Goal: Task Accomplishment & Management: Use online tool/utility

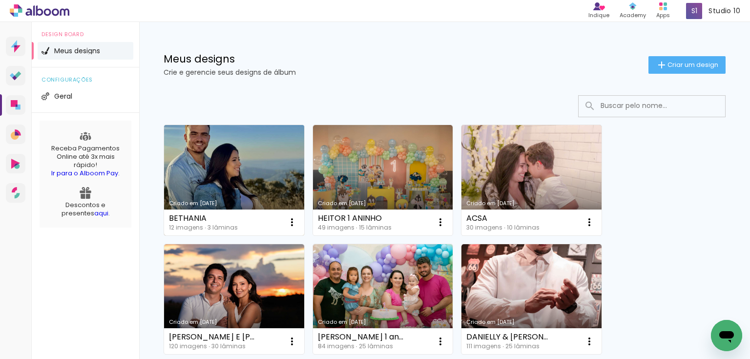
click at [248, 144] on link "Criado em [DATE]" at bounding box center [234, 180] width 140 height 110
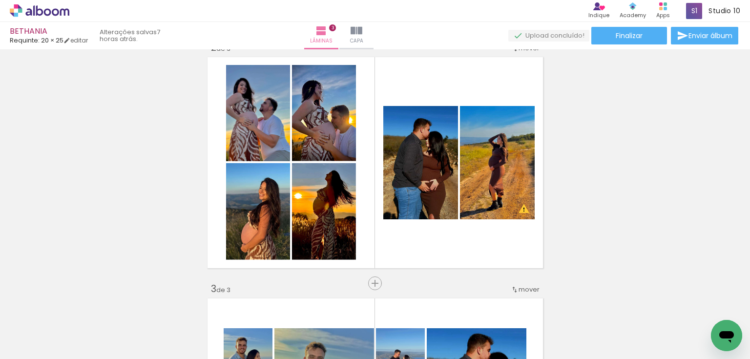
scroll to position [312, 0]
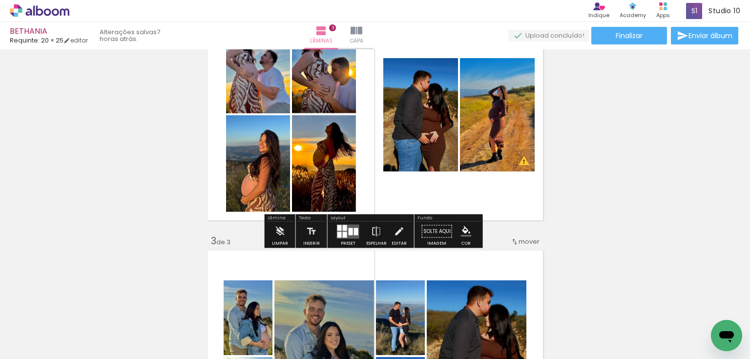
click at [338, 169] on quentale-photo at bounding box center [324, 163] width 64 height 97
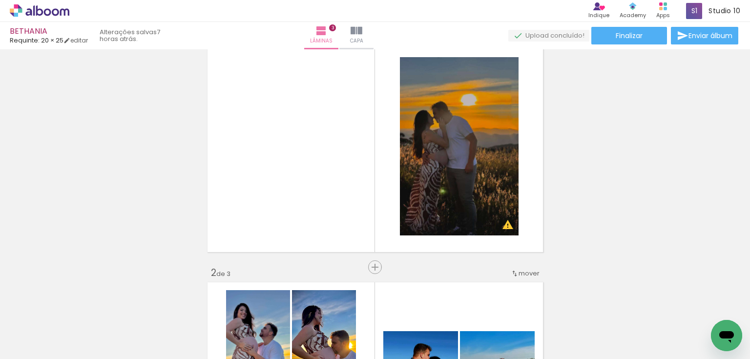
scroll to position [39, 0]
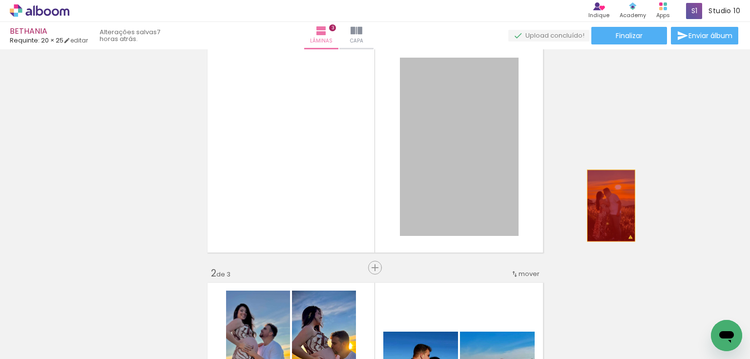
drag, startPoint x: 472, startPoint y: 160, endPoint x: 608, endPoint y: 205, distance: 142.8
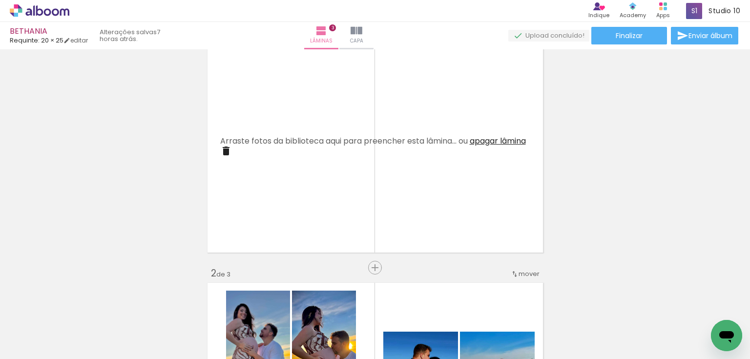
click at [32, 344] on span "Adicionar Fotos" at bounding box center [34, 345] width 29 height 11
click at [0, 0] on input "file" at bounding box center [0, 0] width 0 height 0
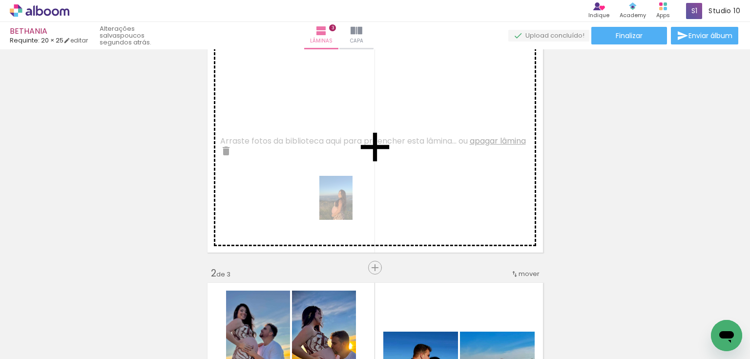
drag, startPoint x: 273, startPoint y: 336, endPoint x: 348, endPoint y: 205, distance: 151.1
click at [348, 205] on quentale-workspace at bounding box center [375, 179] width 750 height 359
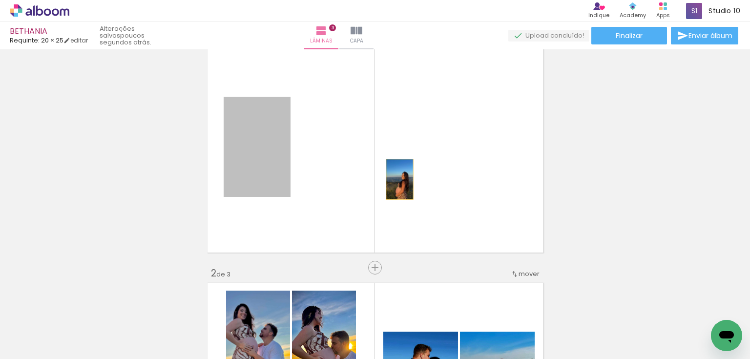
drag, startPoint x: 266, startPoint y: 174, endPoint x: 396, endPoint y: 179, distance: 130.4
click at [396, 179] on quentale-layouter at bounding box center [374, 147] width 341 height 217
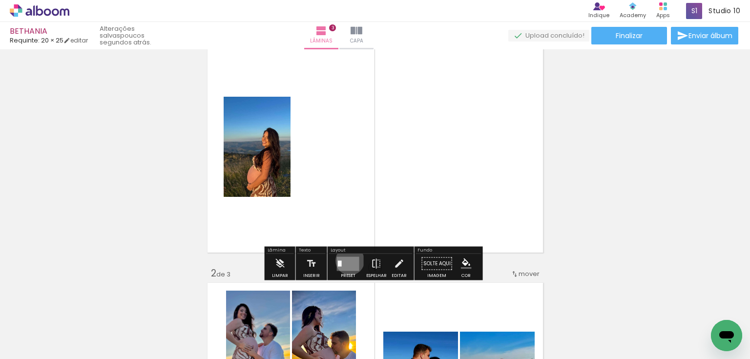
click at [347, 260] on quentale-layouter at bounding box center [348, 263] width 22 height 14
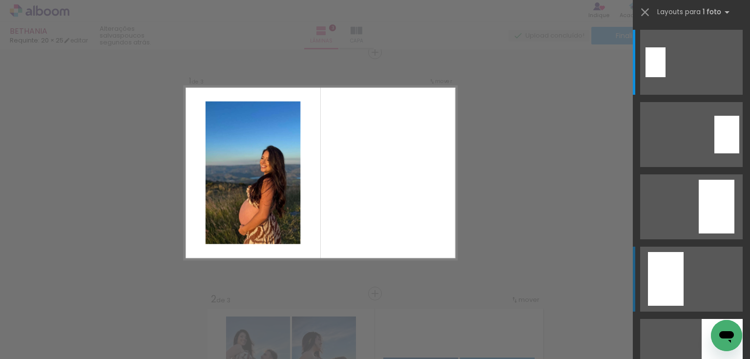
scroll to position [12, 0]
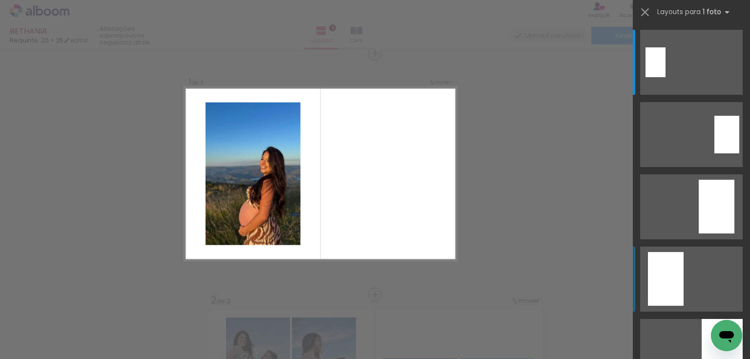
click at [658, 77] on div at bounding box center [655, 62] width 20 height 30
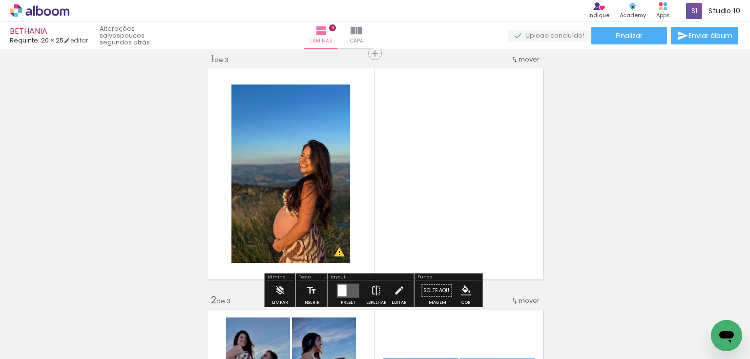
click at [380, 289] on paper-button "Espelhar" at bounding box center [376, 293] width 25 height 25
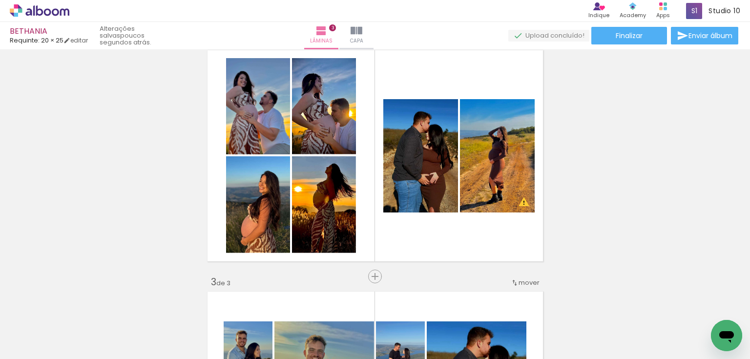
scroll to position [286, 0]
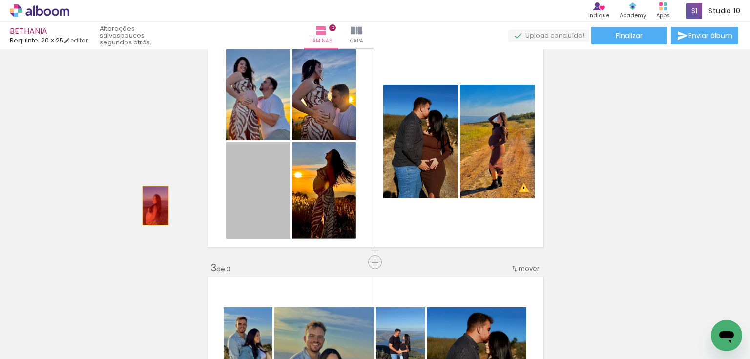
drag, startPoint x: 254, startPoint y: 199, endPoint x: 152, endPoint y: 205, distance: 102.2
click at [152, 205] on div "Inserir lâmina 1 de 3 Inserir lâmina 2 de 3 Inserir lâmina 3 de 3 O Designbox p…" at bounding box center [375, 249] width 750 height 965
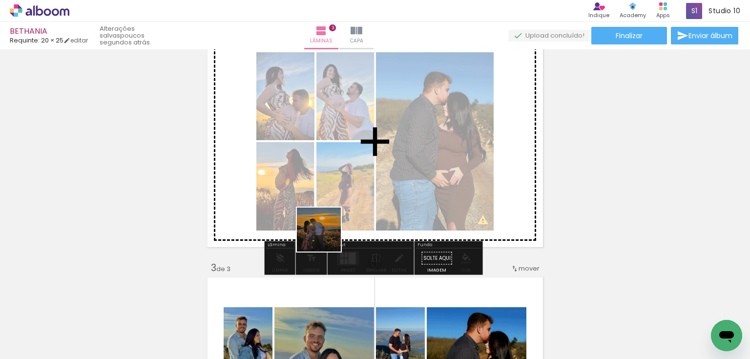
drag, startPoint x: 428, startPoint y: 328, endPoint x: 314, endPoint y: 225, distance: 153.8
click at [314, 225] on quentale-workspace at bounding box center [375, 179] width 750 height 359
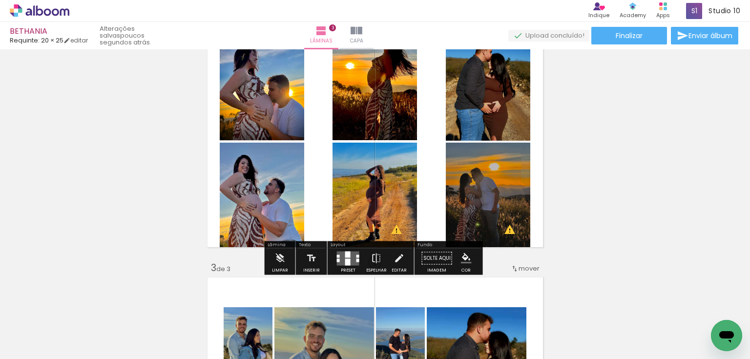
click at [349, 255] on quentale-layouter at bounding box center [348, 258] width 22 height 14
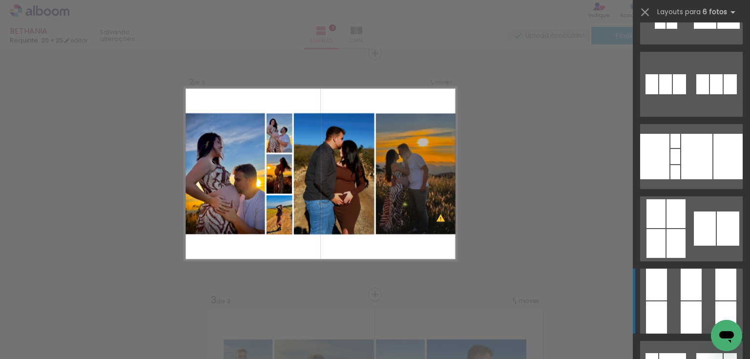
scroll to position [781, 0]
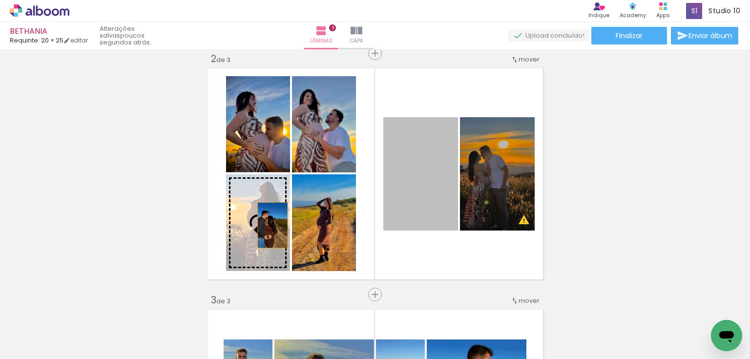
drag, startPoint x: 423, startPoint y: 207, endPoint x: 269, endPoint y: 225, distance: 154.7
click at [0, 0] on slot at bounding box center [0, 0] width 0 height 0
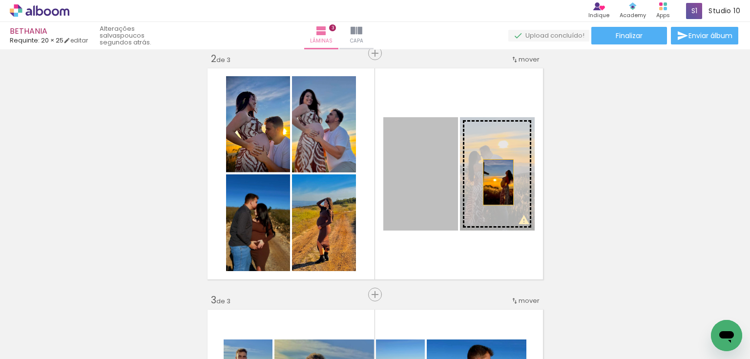
drag, startPoint x: 429, startPoint y: 186, endPoint x: 498, endPoint y: 182, distance: 69.9
click at [0, 0] on slot at bounding box center [0, 0] width 0 height 0
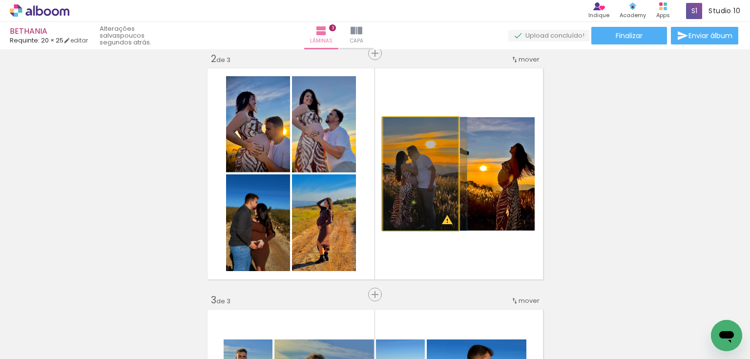
drag, startPoint x: 422, startPoint y: 175, endPoint x: 420, endPoint y: 170, distance: 5.6
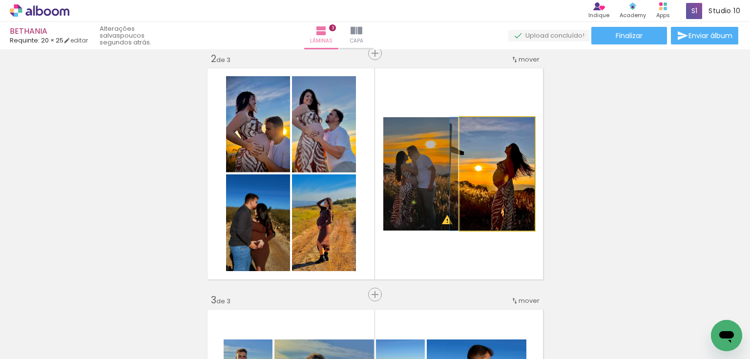
drag, startPoint x: 500, startPoint y: 182, endPoint x: 471, endPoint y: 178, distance: 28.5
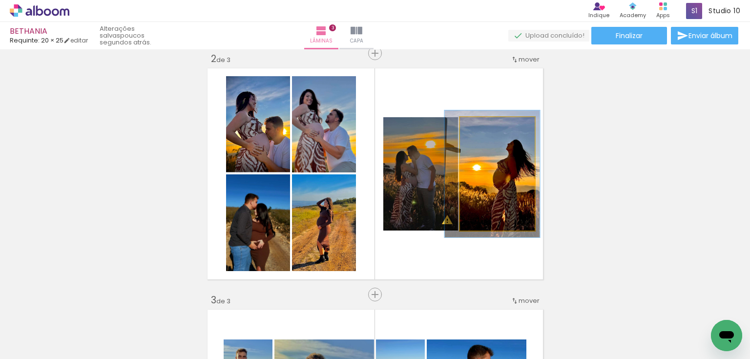
click at [484, 127] on div at bounding box center [486, 127] width 9 height 9
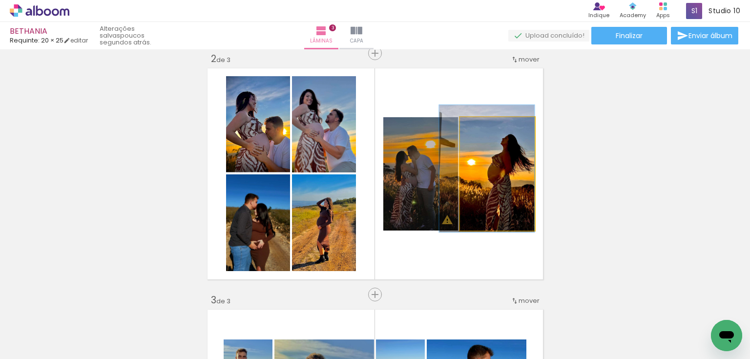
drag, startPoint x: 512, startPoint y: 183, endPoint x: 483, endPoint y: 178, distance: 29.8
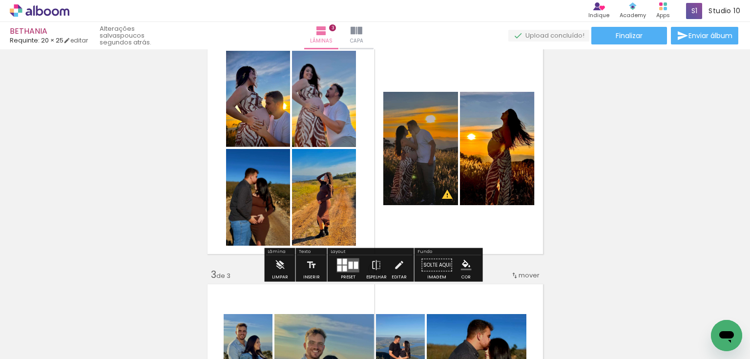
scroll to position [292, 0]
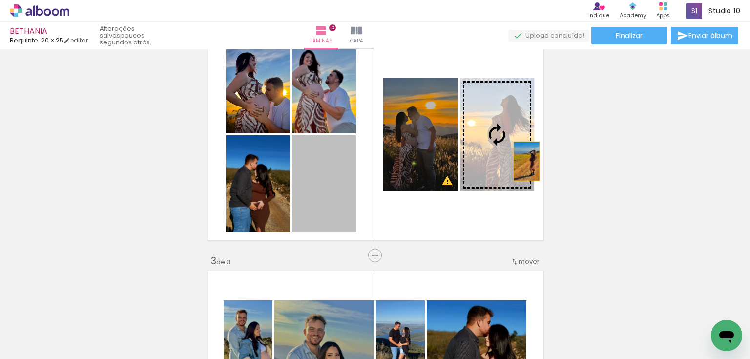
drag, startPoint x: 331, startPoint y: 190, endPoint x: 545, endPoint y: 154, distance: 216.3
click at [545, 154] on div "Inserir lâmina 1 de 3 Inserir lâmina 2 de 3 Inserir lâmina 3 de 3 O Designbox p…" at bounding box center [375, 242] width 750 height 965
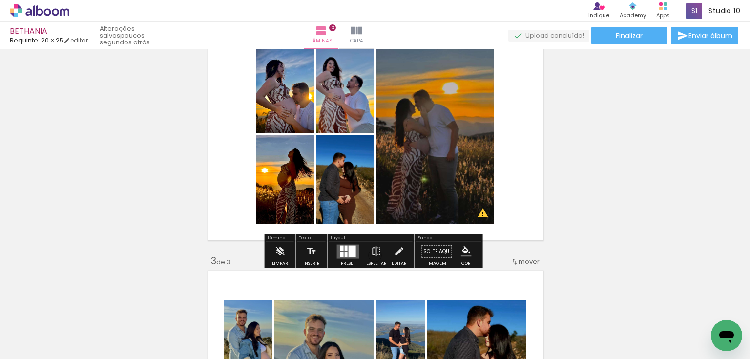
click at [342, 250] on quentale-layouter at bounding box center [348, 251] width 22 height 14
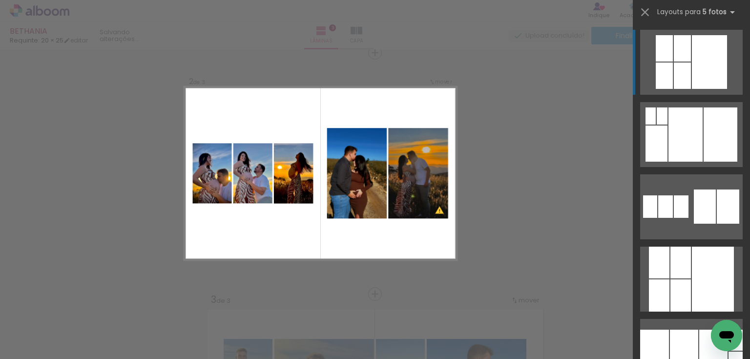
scroll to position [253, 0]
click at [695, 162] on div at bounding box center [685, 134] width 34 height 54
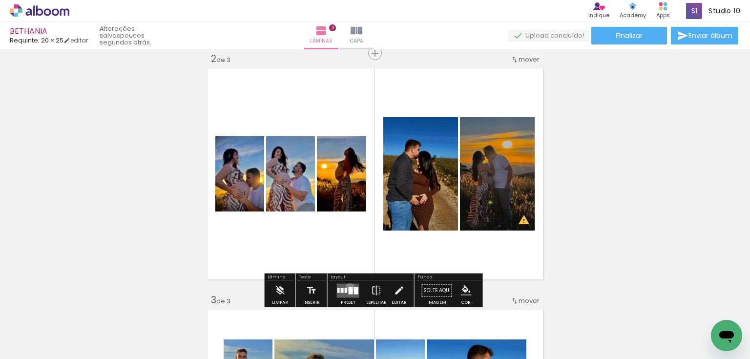
click at [348, 287] on div at bounding box center [350, 289] width 4 height 7
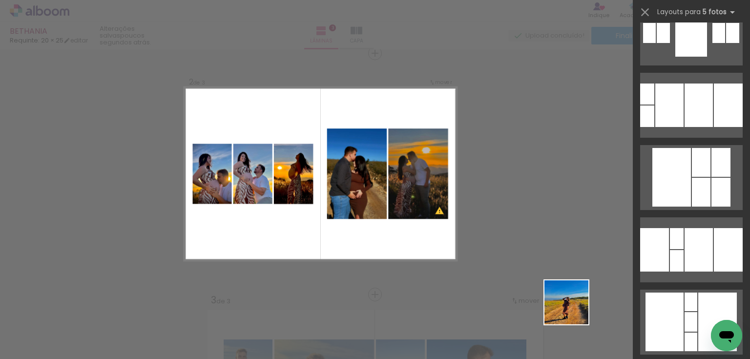
scroll to position [144, 0]
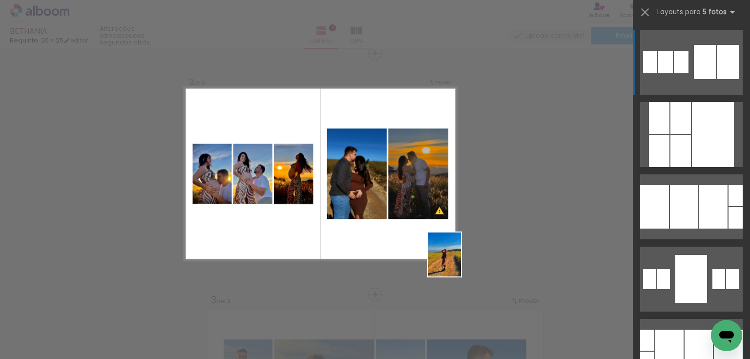
drag, startPoint x: 580, startPoint y: 311, endPoint x: 457, endPoint y: 262, distance: 132.5
click at [457, 262] on quentale-workspace at bounding box center [375, 179] width 750 height 359
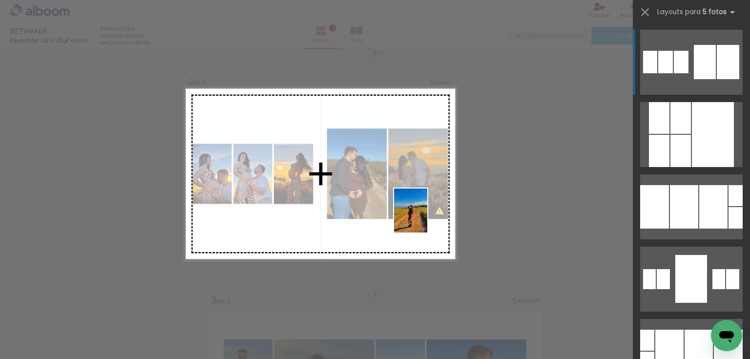
drag, startPoint x: 558, startPoint y: 310, endPoint x: 423, endPoint y: 218, distance: 163.9
click at [423, 218] on quentale-workspace at bounding box center [375, 179] width 750 height 359
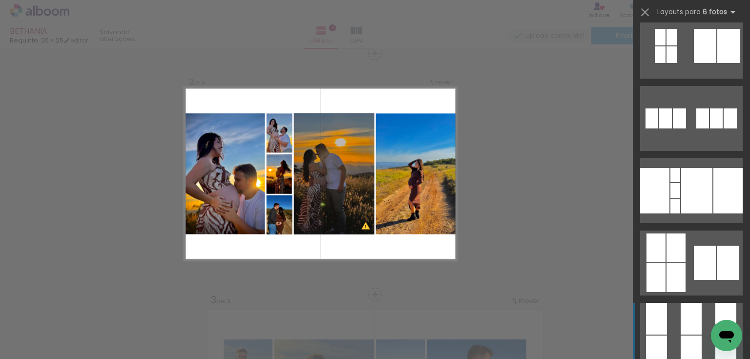
scroll to position [742, 0]
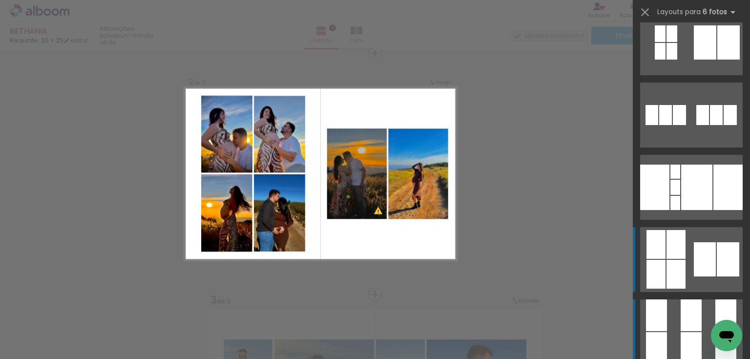
click at [699, 268] on div at bounding box center [705, 259] width 22 height 34
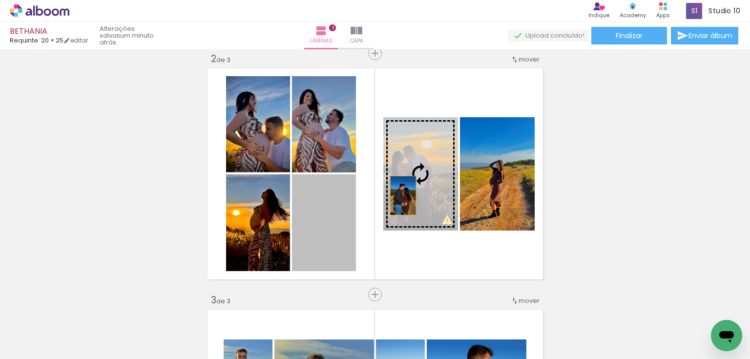
drag, startPoint x: 329, startPoint y: 242, endPoint x: 401, endPoint y: 194, distance: 86.0
click at [0, 0] on slot at bounding box center [0, 0] width 0 height 0
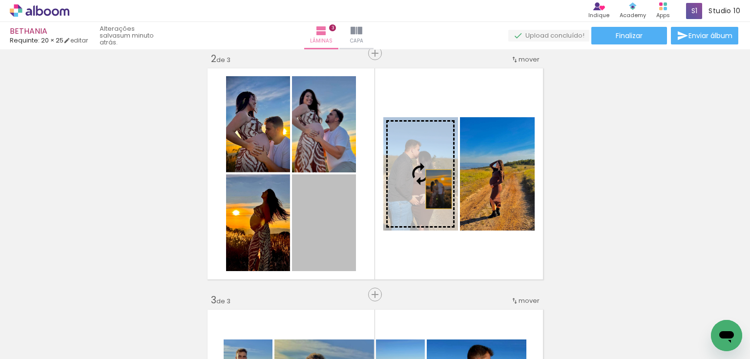
drag, startPoint x: 324, startPoint y: 231, endPoint x: 432, endPoint y: 187, distance: 116.7
click at [0, 0] on slot at bounding box center [0, 0] width 0 height 0
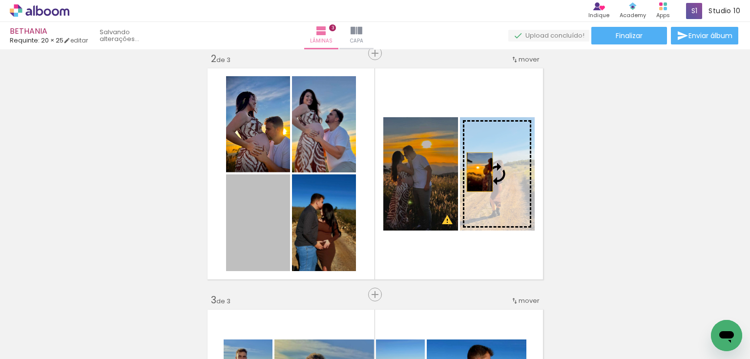
drag, startPoint x: 266, startPoint y: 232, endPoint x: 476, endPoint y: 172, distance: 218.4
click at [0, 0] on slot at bounding box center [0, 0] width 0 height 0
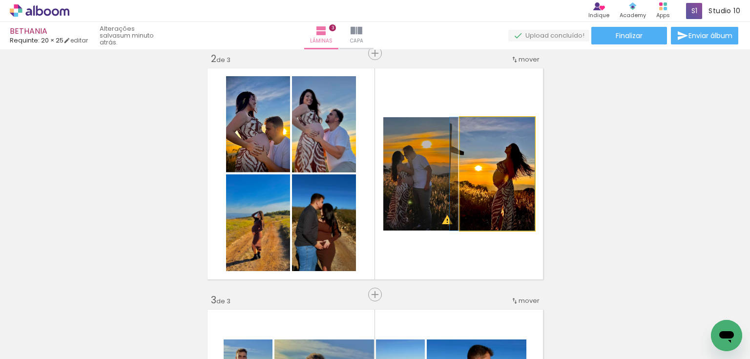
drag, startPoint x: 492, startPoint y: 165, endPoint x: 477, endPoint y: 161, distance: 15.3
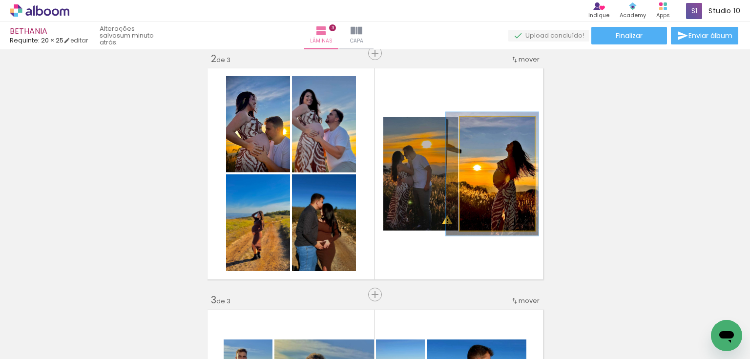
type paper-slider "110"
click at [484, 128] on div at bounding box center [485, 127] width 9 height 9
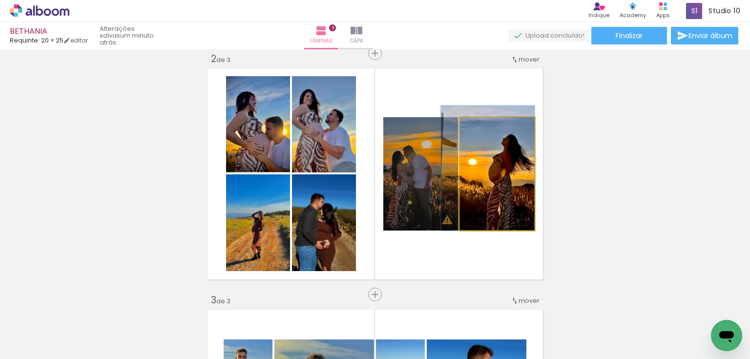
drag, startPoint x: 508, startPoint y: 166, endPoint x: 489, endPoint y: 154, distance: 22.3
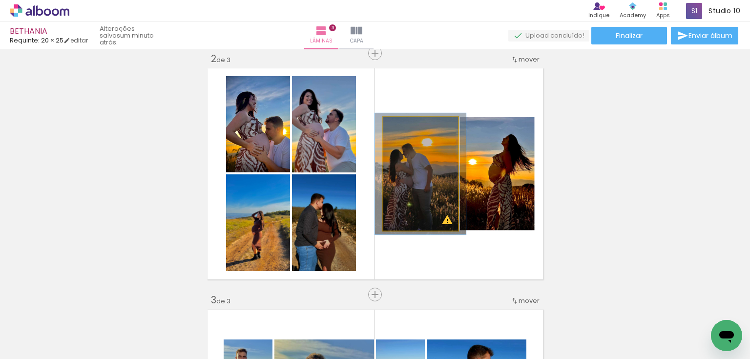
type paper-slider "109"
click at [404, 128] on div at bounding box center [408, 127] width 9 height 9
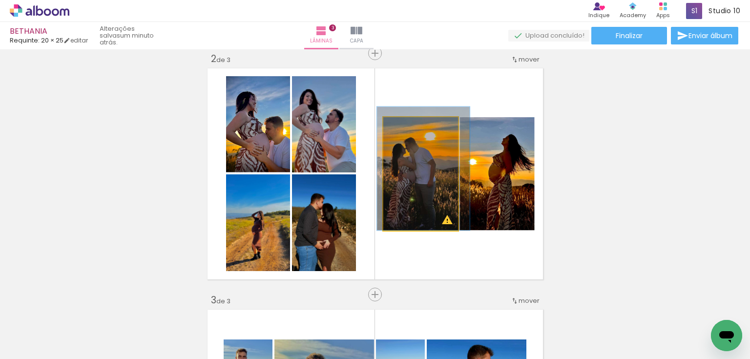
drag, startPoint x: 435, startPoint y: 183, endPoint x: 438, endPoint y: 162, distance: 21.2
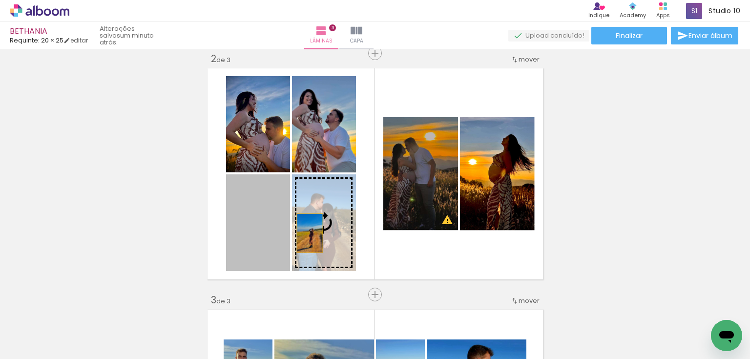
drag, startPoint x: 269, startPoint y: 237, endPoint x: 306, endPoint y: 233, distance: 37.8
click at [0, 0] on slot at bounding box center [0, 0] width 0 height 0
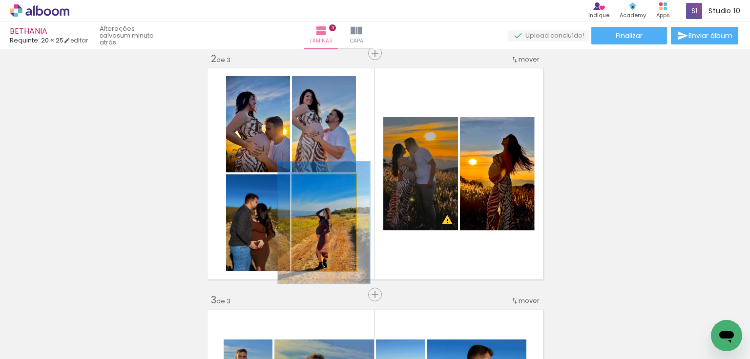
drag, startPoint x: 312, startPoint y: 184, endPoint x: 320, endPoint y: 187, distance: 8.1
type paper-slider "128"
click at [320, 187] on div at bounding box center [320, 184] width 9 height 9
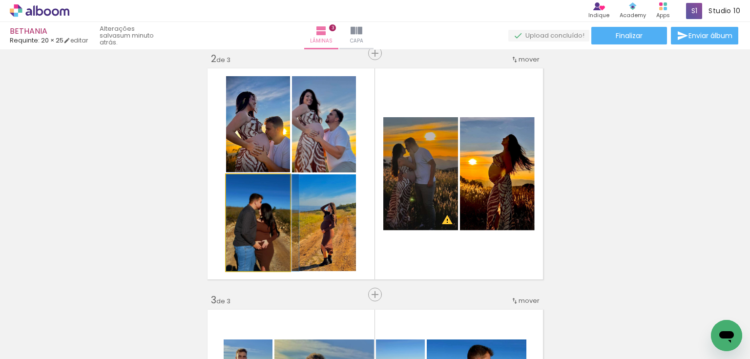
drag, startPoint x: 257, startPoint y: 237, endPoint x: 269, endPoint y: 239, distance: 12.0
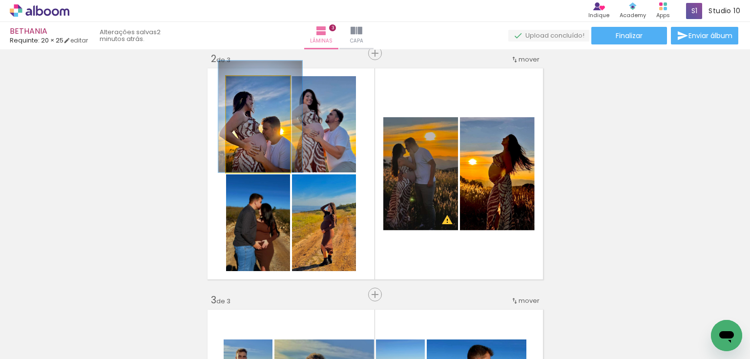
drag, startPoint x: 266, startPoint y: 148, endPoint x: 263, endPoint y: 138, distance: 10.7
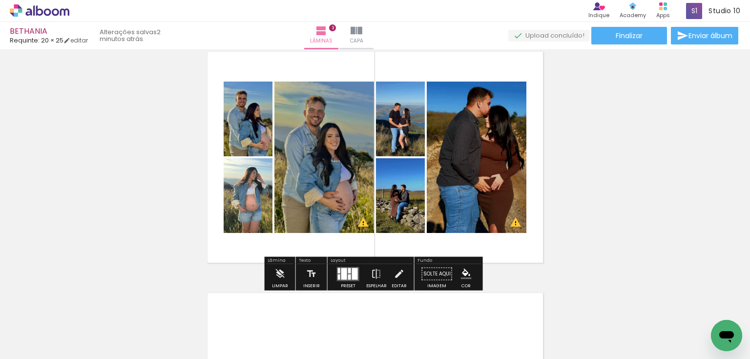
scroll to position [488, 0]
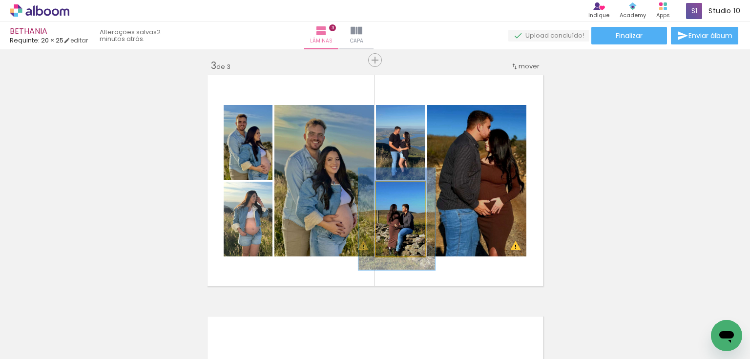
type paper-slider "136"
click at [401, 191] on div at bounding box center [400, 192] width 16 height 16
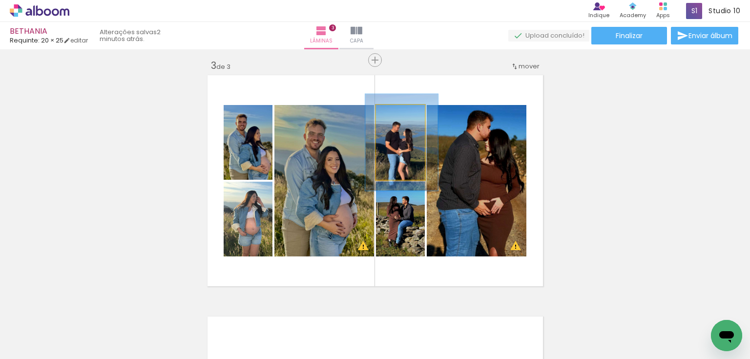
click at [396, 115] on div at bounding box center [398, 115] width 9 height 9
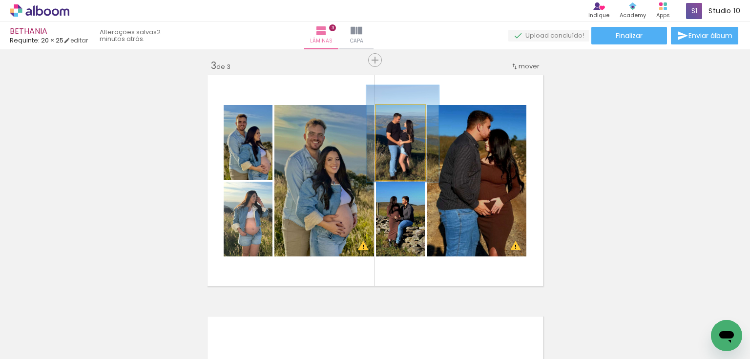
drag, startPoint x: 415, startPoint y: 160, endPoint x: 415, endPoint y: 153, distance: 6.9
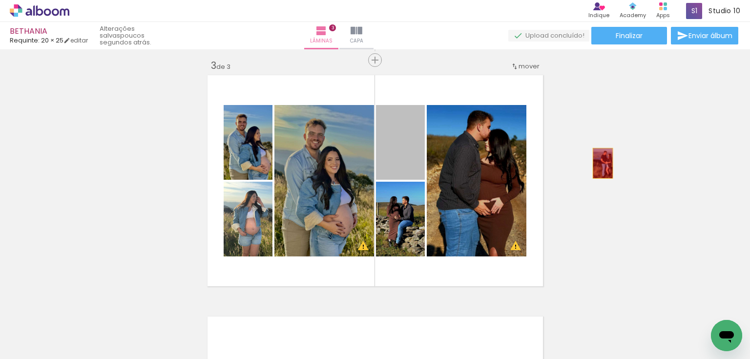
drag, startPoint x: 404, startPoint y: 155, endPoint x: 605, endPoint y: 164, distance: 200.8
click at [605, 164] on div "Inserir lâmina 1 de 3 Inserir lâmina 2 de 3 Inserir lâmina 3 de 3 O Designbox p…" at bounding box center [375, 47] width 750 height 965
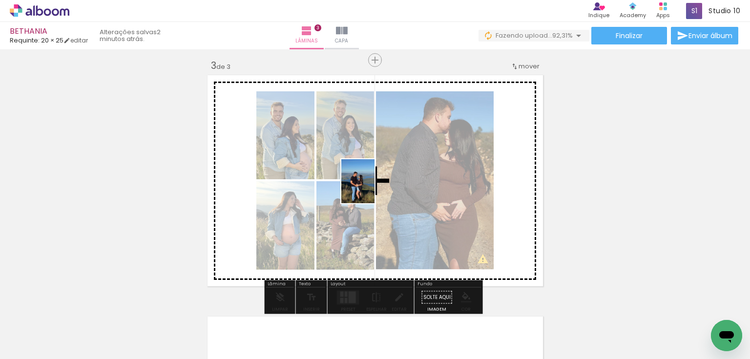
drag, startPoint x: 212, startPoint y: 328, endPoint x: 370, endPoint y: 188, distance: 211.6
click at [370, 188] on quentale-workspace at bounding box center [375, 179] width 750 height 359
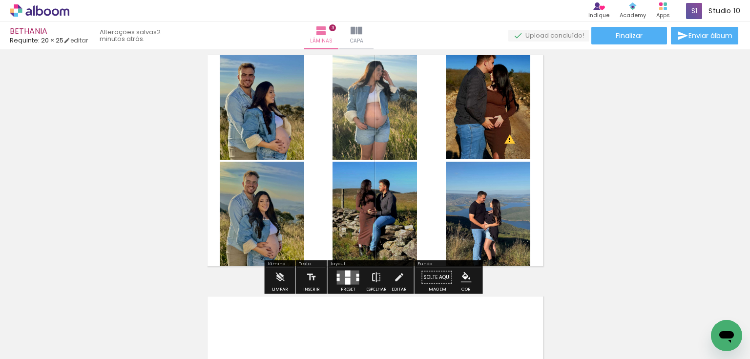
scroll to position [527, 0]
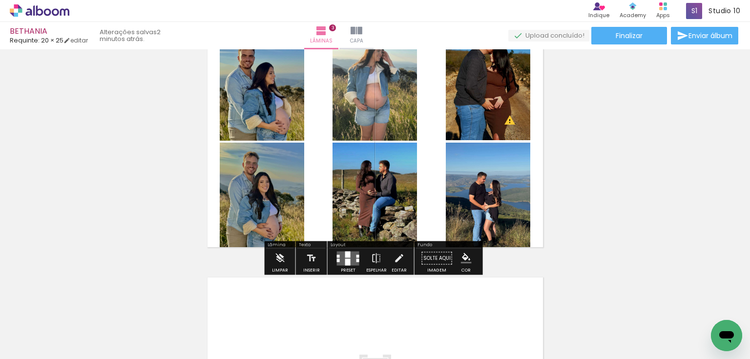
click at [349, 259] on quentale-layouter at bounding box center [348, 258] width 22 height 14
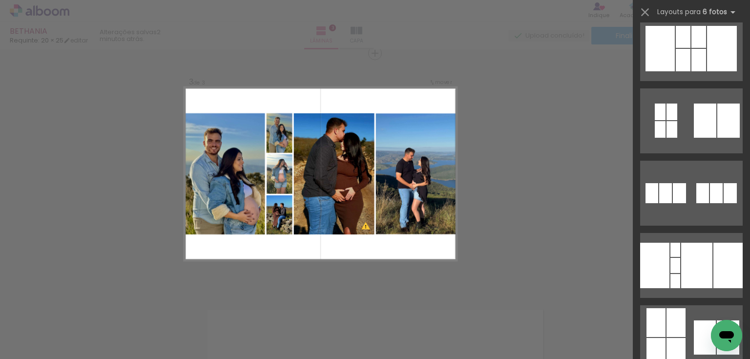
scroll to position [781, 0]
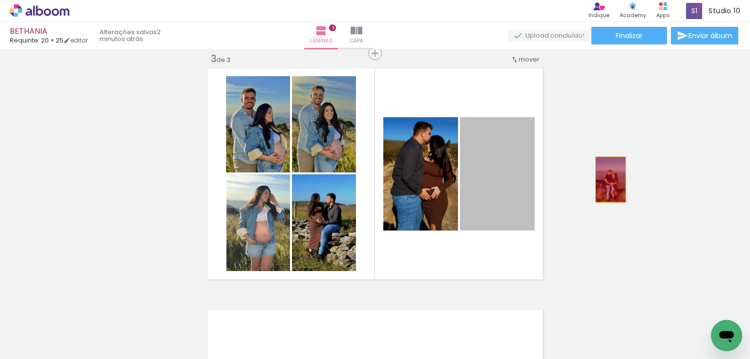
drag, startPoint x: 500, startPoint y: 181, endPoint x: 607, endPoint y: 179, distance: 107.4
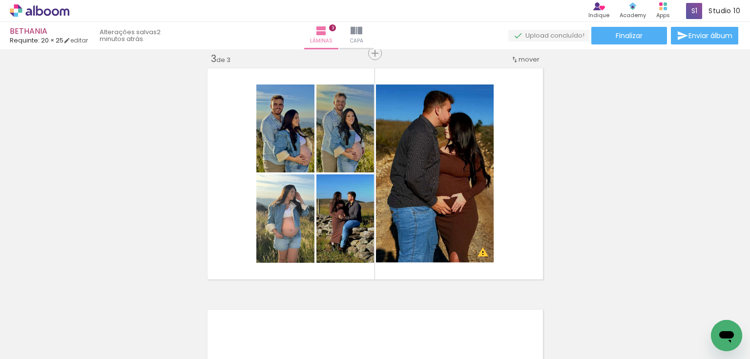
scroll to position [0, 43]
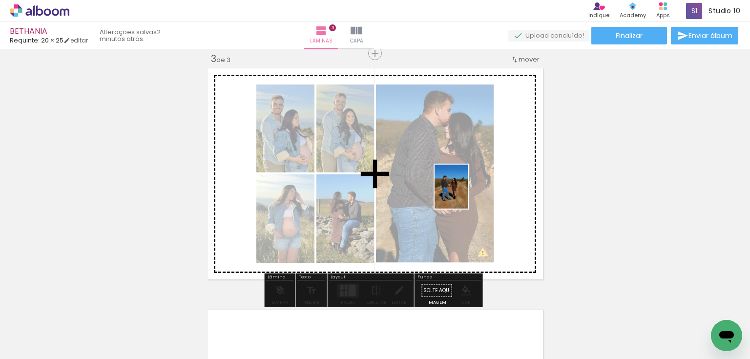
drag, startPoint x: 711, startPoint y: 321, endPoint x: 464, endPoint y: 194, distance: 278.1
click at [464, 194] on quentale-workspace at bounding box center [375, 179] width 750 height 359
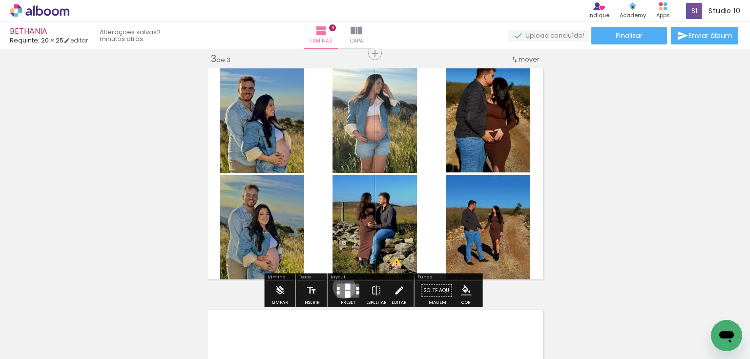
click at [342, 286] on quentale-layouter at bounding box center [348, 290] width 22 height 14
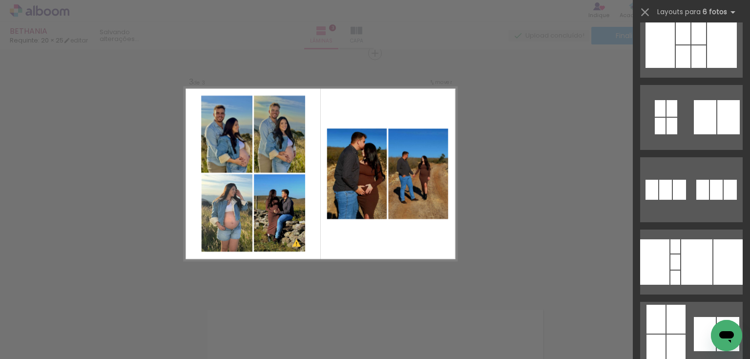
scroll to position [742, 0]
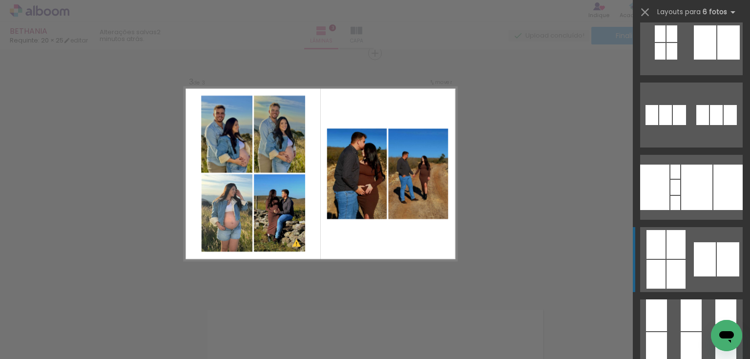
click at [685, 269] on quentale-layouter at bounding box center [691, 259] width 102 height 65
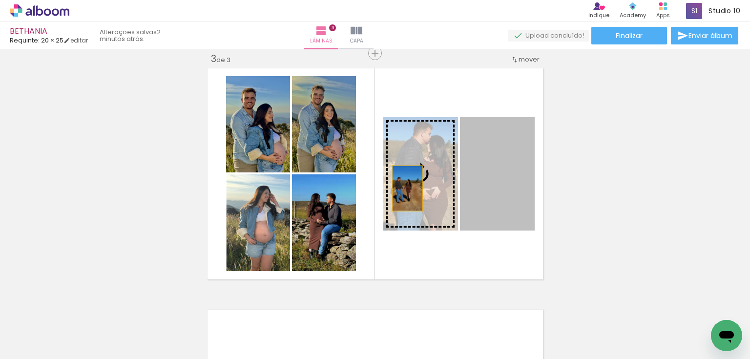
drag, startPoint x: 484, startPoint y: 201, endPoint x: 404, endPoint y: 188, distance: 81.5
click at [0, 0] on slot at bounding box center [0, 0] width 0 height 0
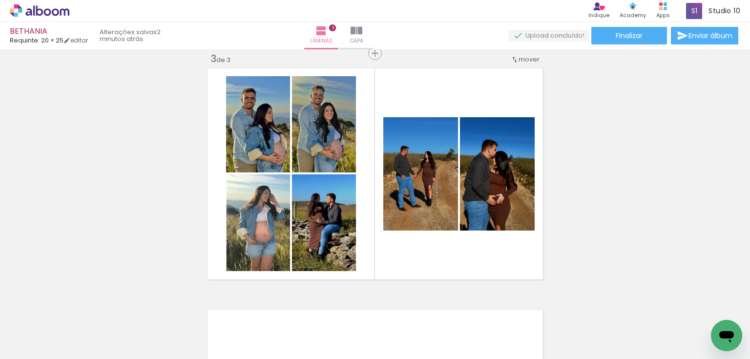
scroll to position [0, 6]
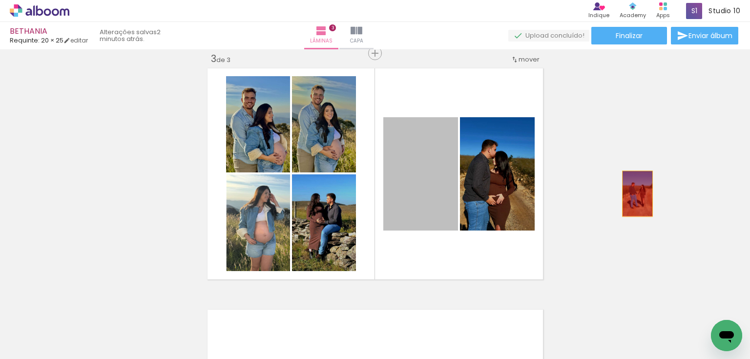
drag, startPoint x: 420, startPoint y: 189, endPoint x: 634, endPoint y: 193, distance: 213.8
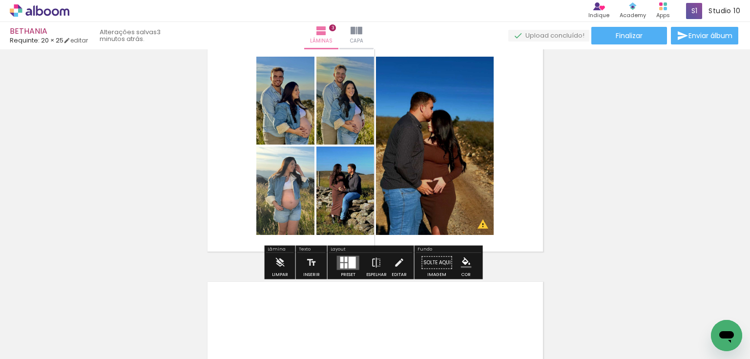
scroll to position [533, 0]
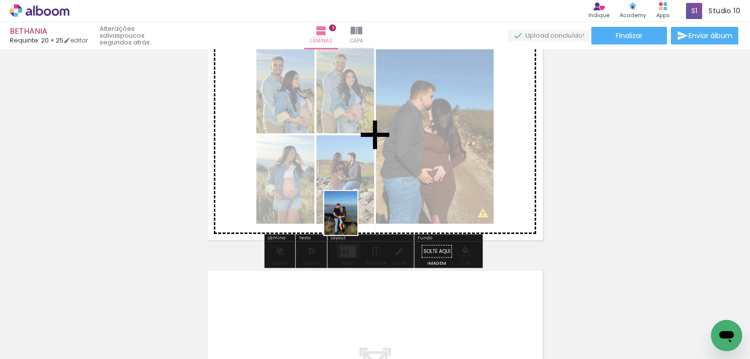
drag, startPoint x: 171, startPoint y: 330, endPoint x: 394, endPoint y: 204, distance: 256.6
click at [394, 204] on quentale-workspace at bounding box center [375, 179] width 750 height 359
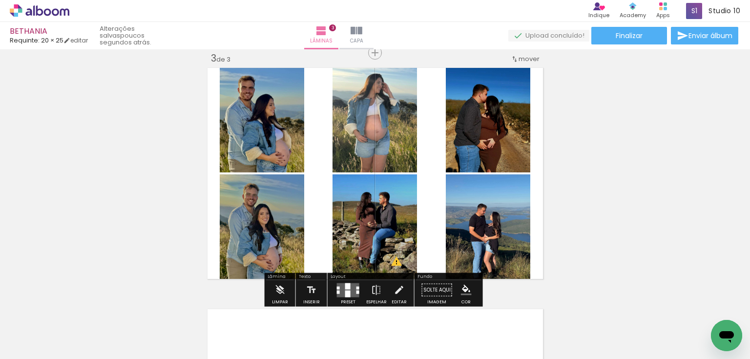
scroll to position [494, 0]
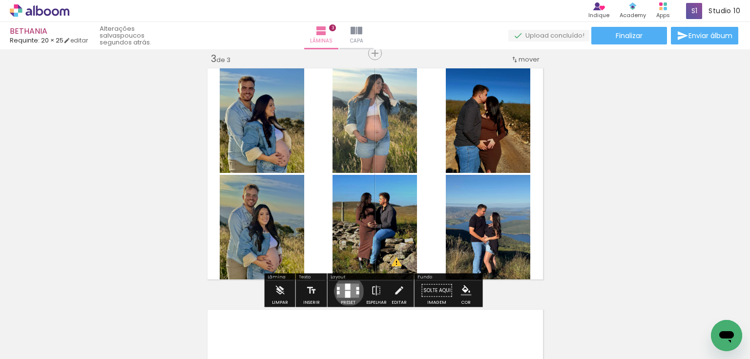
click at [347, 290] on div at bounding box center [347, 293] width 5 height 7
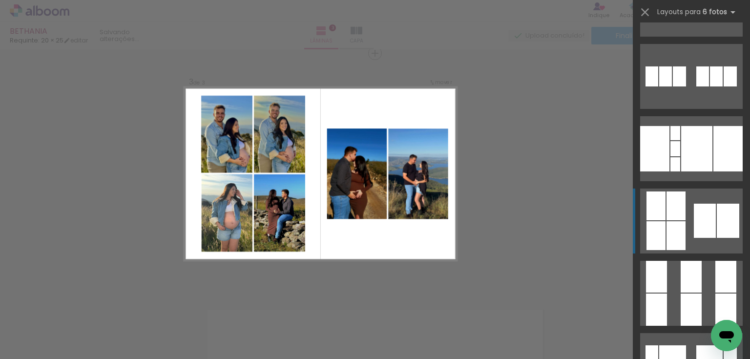
scroll to position [781, 0]
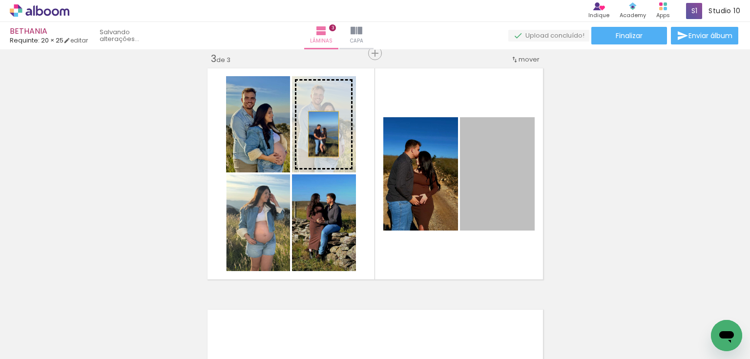
drag, startPoint x: 503, startPoint y: 203, endPoint x: 320, endPoint y: 134, distance: 195.1
click at [0, 0] on slot at bounding box center [0, 0] width 0 height 0
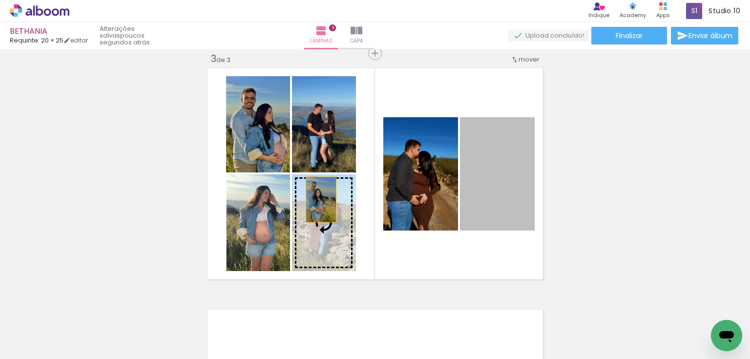
drag, startPoint x: 478, startPoint y: 185, endPoint x: 318, endPoint y: 199, distance: 161.1
click at [0, 0] on slot at bounding box center [0, 0] width 0 height 0
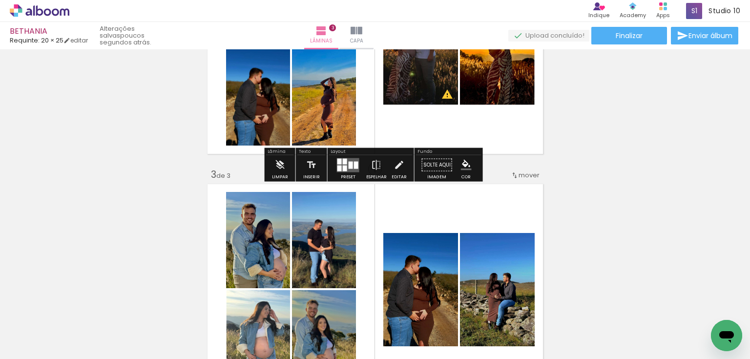
scroll to position [416, 0]
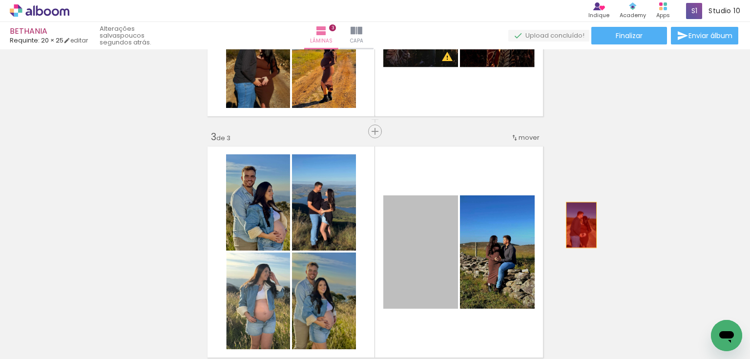
drag, startPoint x: 428, startPoint y: 253, endPoint x: 687, endPoint y: 215, distance: 262.0
click at [687, 215] on div "Inserir lâmina 1 de 3 Inserir lâmina 2 de 3 Inserir lâmina 3 de 3 O Designbox p…" at bounding box center [375, 118] width 750 height 965
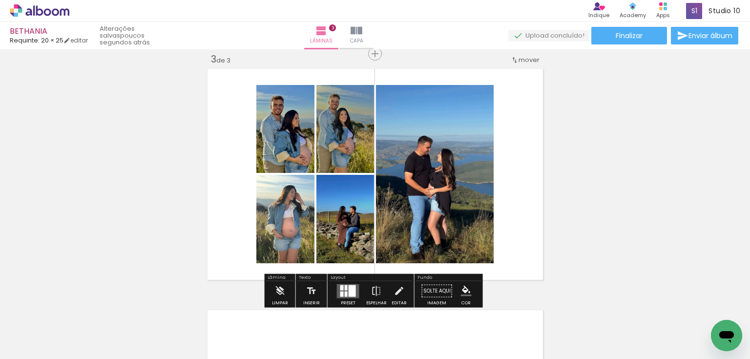
scroll to position [494, 0]
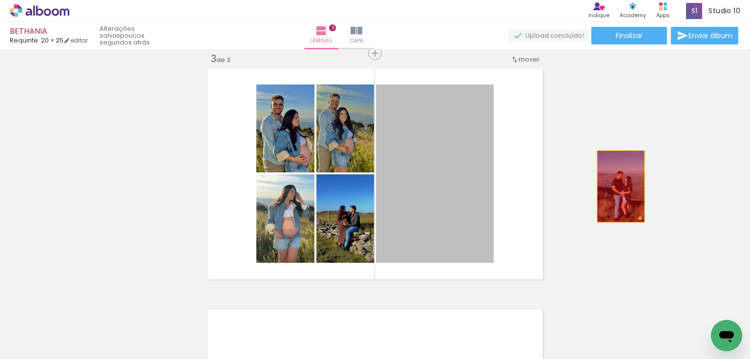
drag, startPoint x: 452, startPoint y: 185, endPoint x: 627, endPoint y: 186, distance: 174.7
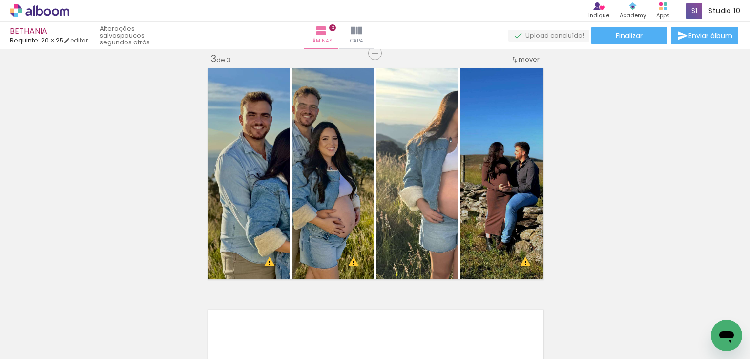
scroll to position [0, 43]
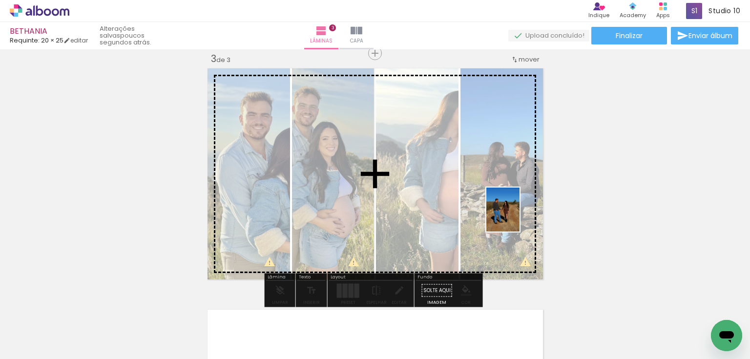
drag, startPoint x: 705, startPoint y: 314, endPoint x: 508, endPoint y: 213, distance: 221.3
click at [508, 213] on quentale-workspace at bounding box center [375, 179] width 750 height 359
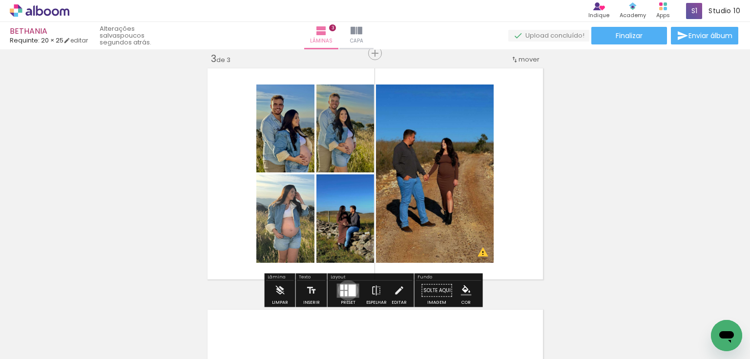
click at [346, 289] on quentale-layouter at bounding box center [348, 290] width 22 height 14
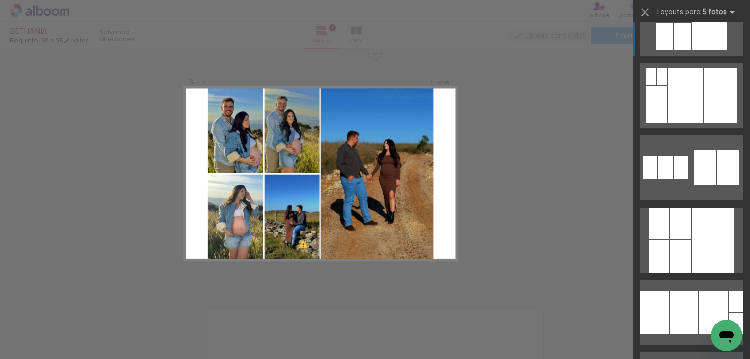
scroll to position [0, 0]
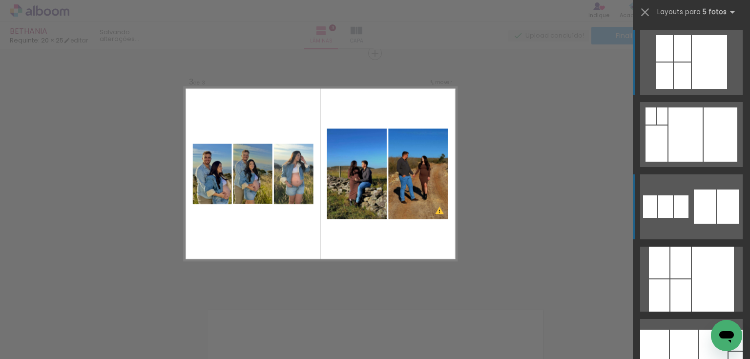
click at [691, 279] on div at bounding box center [680, 295] width 20 height 32
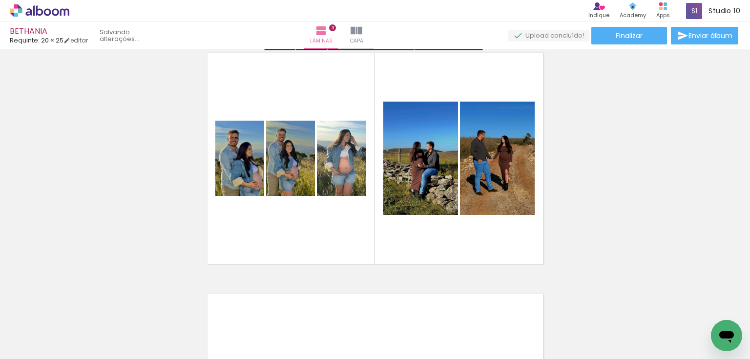
scroll to position [533, 0]
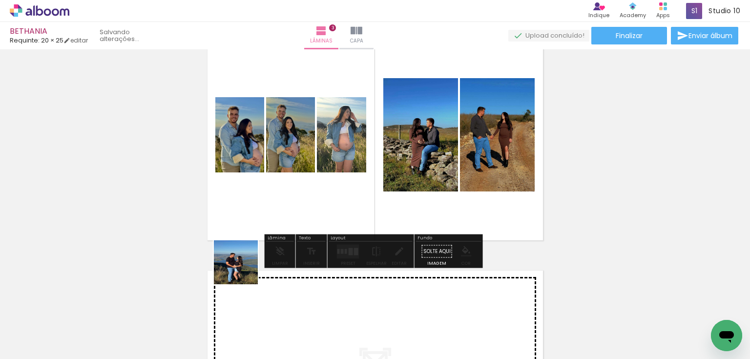
drag, startPoint x: 162, startPoint y: 326, endPoint x: 308, endPoint y: 211, distance: 185.7
click at [308, 211] on quentale-workspace at bounding box center [375, 179] width 750 height 359
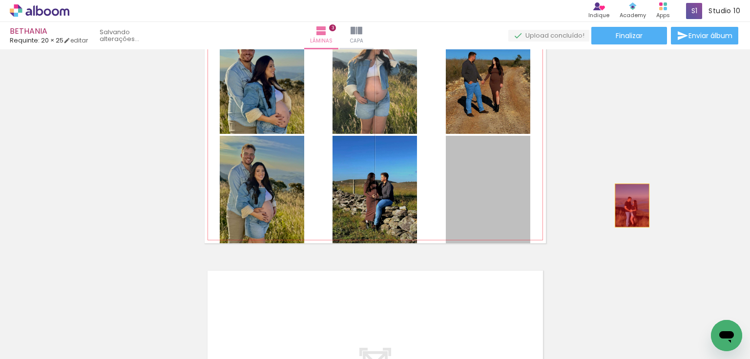
drag, startPoint x: 500, startPoint y: 179, endPoint x: 629, endPoint y: 205, distance: 130.9
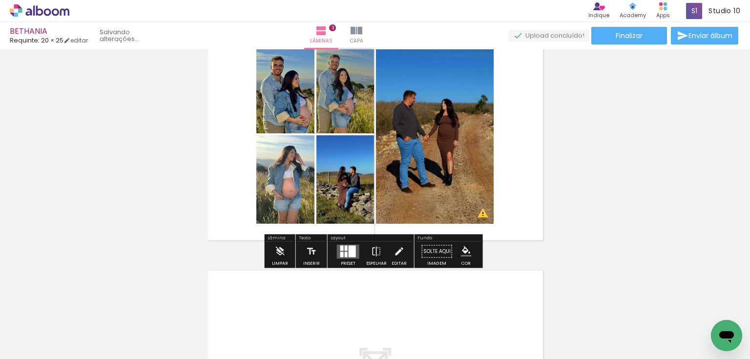
click at [350, 252] on div at bounding box center [351, 251] width 7 height 12
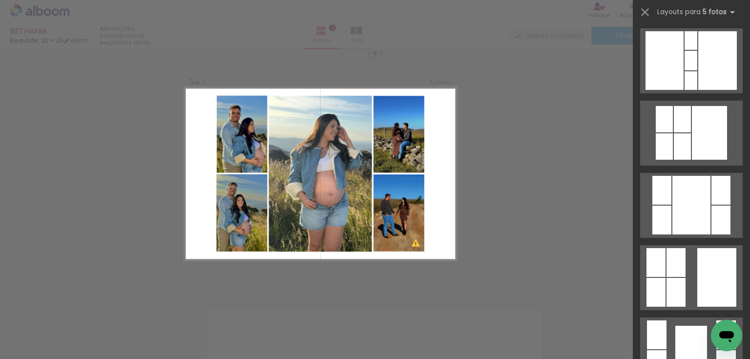
scroll to position [664, 0]
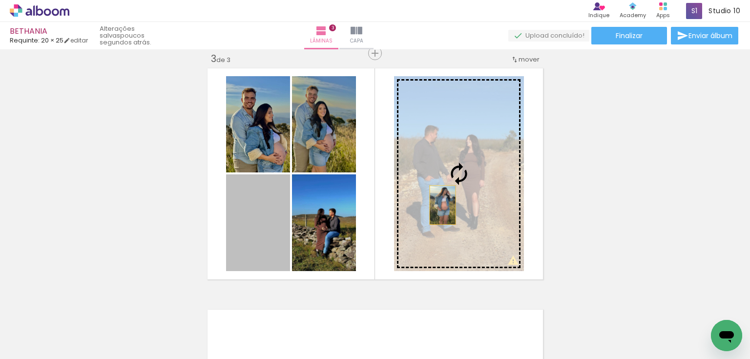
drag, startPoint x: 256, startPoint y: 234, endPoint x: 440, endPoint y: 204, distance: 186.9
click at [0, 0] on slot at bounding box center [0, 0] width 0 height 0
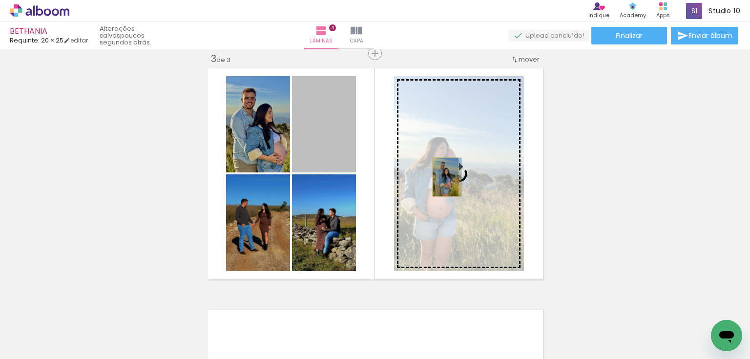
drag, startPoint x: 313, startPoint y: 135, endPoint x: 442, endPoint y: 177, distance: 135.4
click at [0, 0] on slot at bounding box center [0, 0] width 0 height 0
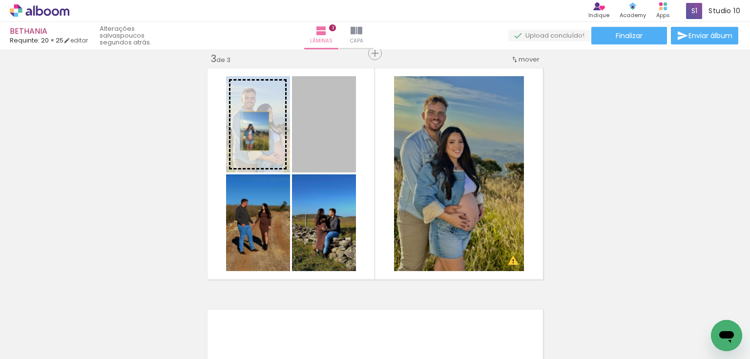
drag, startPoint x: 310, startPoint y: 135, endPoint x: 253, endPoint y: 131, distance: 57.3
click at [0, 0] on slot at bounding box center [0, 0] width 0 height 0
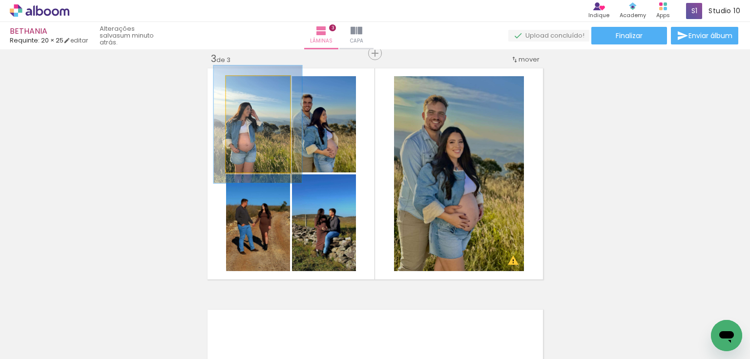
drag, startPoint x: 246, startPoint y: 87, endPoint x: 252, endPoint y: 89, distance: 6.0
type paper-slider "122"
click at [252, 89] on div at bounding box center [253, 86] width 9 height 9
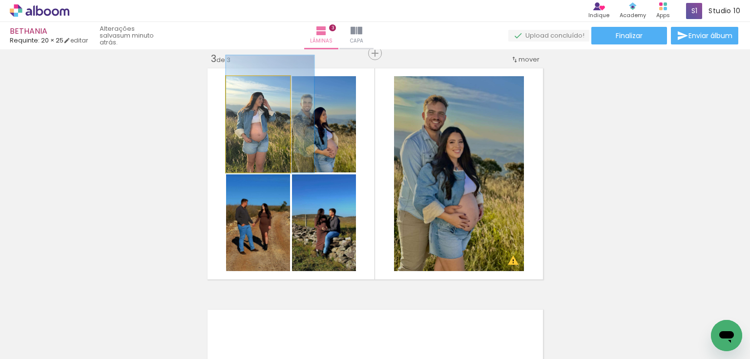
drag, startPoint x: 273, startPoint y: 129, endPoint x: 286, endPoint y: 119, distance: 16.7
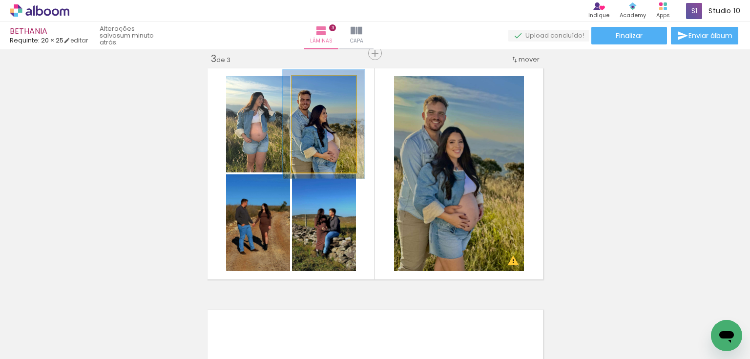
type paper-slider "113"
click at [316, 86] on div at bounding box center [316, 86] width 9 height 9
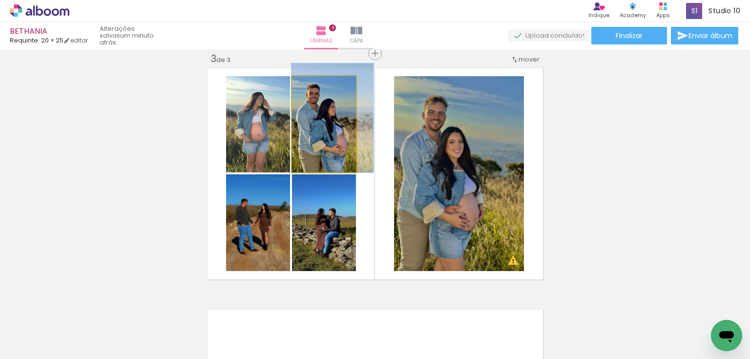
drag, startPoint x: 330, startPoint y: 125, endPoint x: 343, endPoint y: 117, distance: 15.3
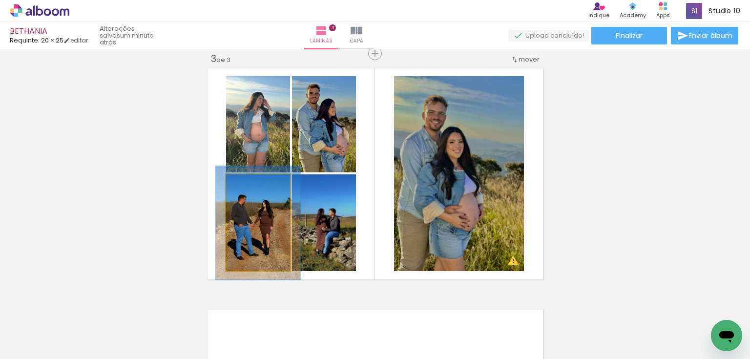
drag, startPoint x: 245, startPoint y: 184, endPoint x: 249, endPoint y: 189, distance: 6.9
type paper-slider "117"
click at [249, 189] on div at bounding box center [252, 185] width 16 height 16
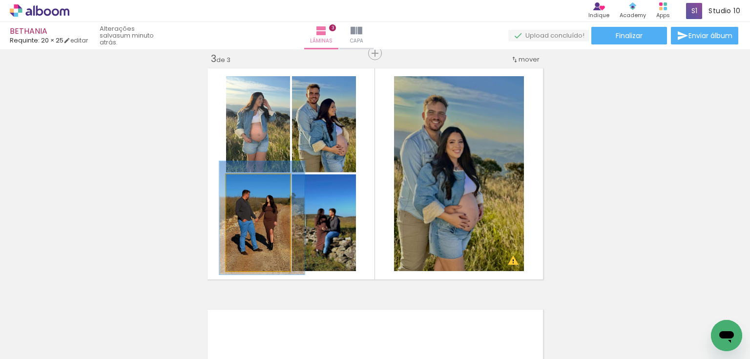
drag, startPoint x: 274, startPoint y: 225, endPoint x: 278, endPoint y: 220, distance: 6.3
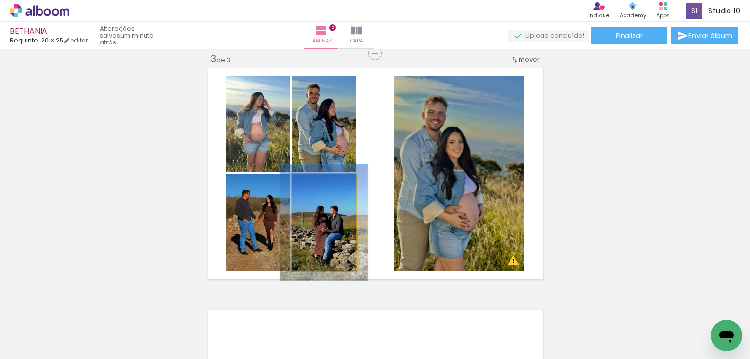
drag, startPoint x: 307, startPoint y: 185, endPoint x: 313, endPoint y: 185, distance: 5.4
type paper-slider "120"
click at [314, 185] on div at bounding box center [318, 184] width 9 height 9
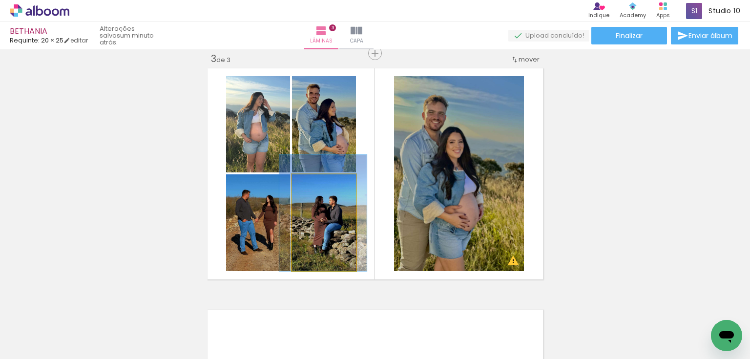
drag, startPoint x: 340, startPoint y: 227, endPoint x: 339, endPoint y: 217, distance: 10.3
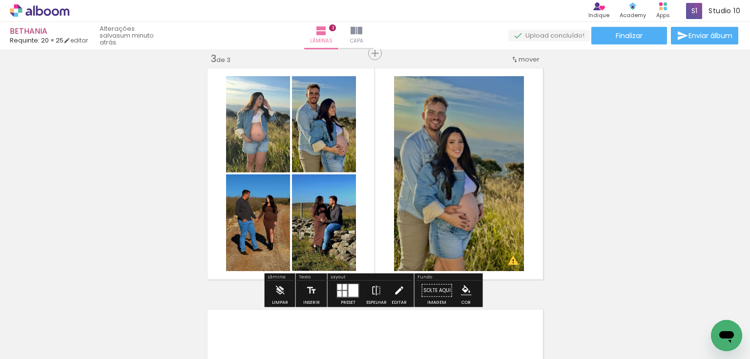
click at [399, 290] on iron-icon at bounding box center [398, 291] width 11 height 20
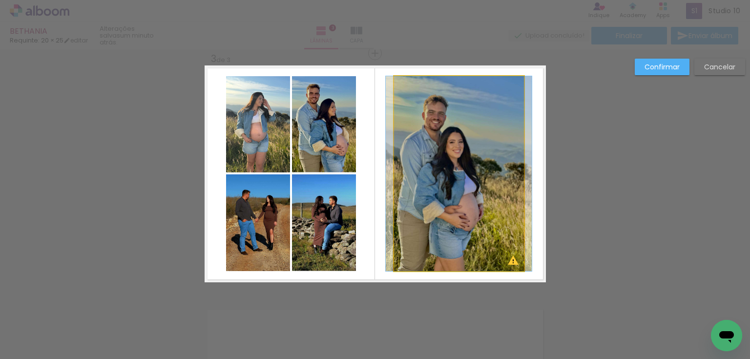
click at [429, 254] on quentale-photo at bounding box center [459, 173] width 130 height 195
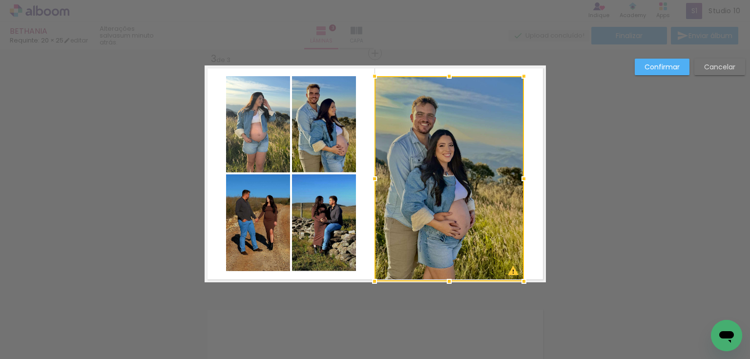
drag, startPoint x: 389, startPoint y: 271, endPoint x: 369, endPoint y: 286, distance: 24.1
click at [369, 286] on div at bounding box center [375, 281] width 20 height 20
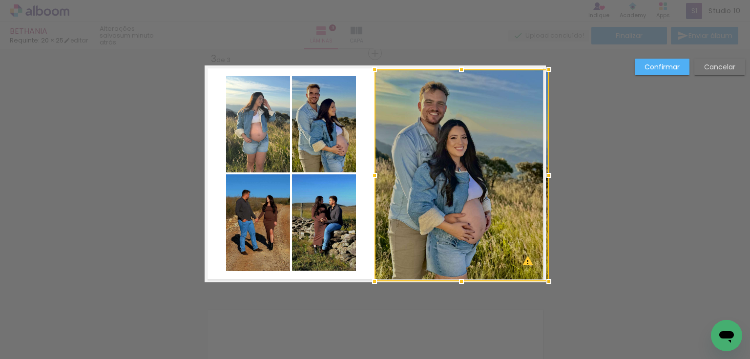
drag, startPoint x: 517, startPoint y: 76, endPoint x: 545, endPoint y: 55, distance: 34.5
click at [545, 55] on div "Inserir lâmina 1 de 3 Inserir lâmina 2 de 3 Inserir lâmina 3 de 3 O Designbox p…" at bounding box center [375, 49] width 750 height 988
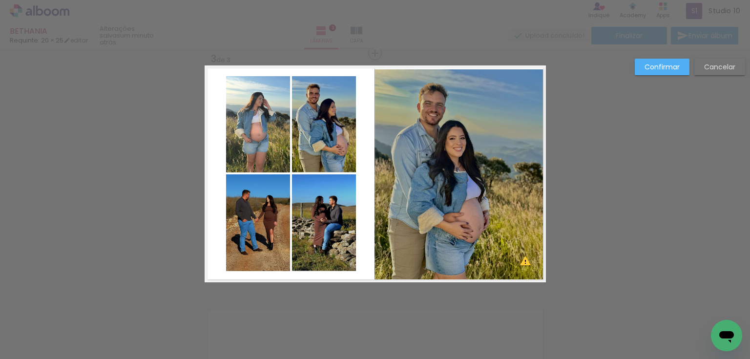
click at [491, 102] on quentale-photo at bounding box center [459, 175] width 171 height 212
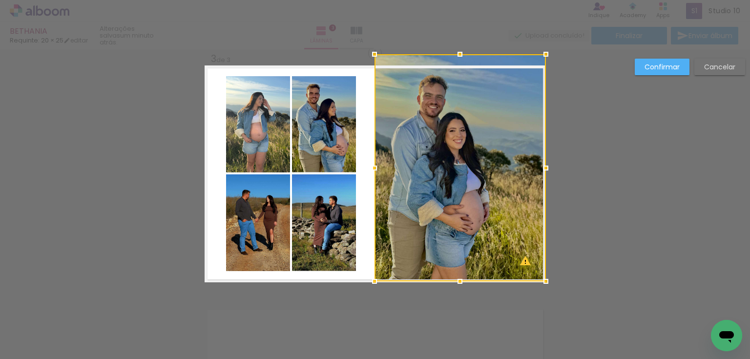
click at [455, 66] on div at bounding box center [459, 167] width 171 height 227
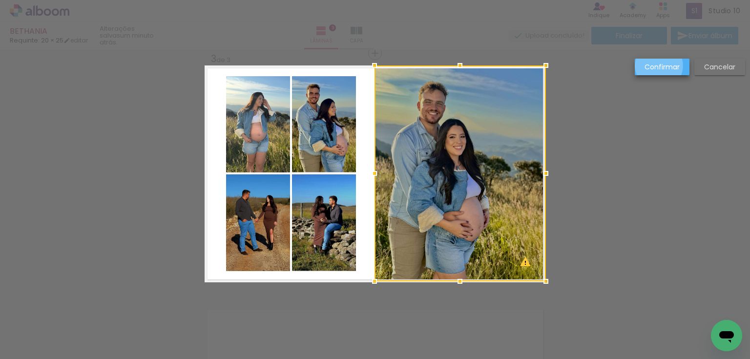
click at [0, 0] on slot "Confirmar" at bounding box center [0, 0] width 0 height 0
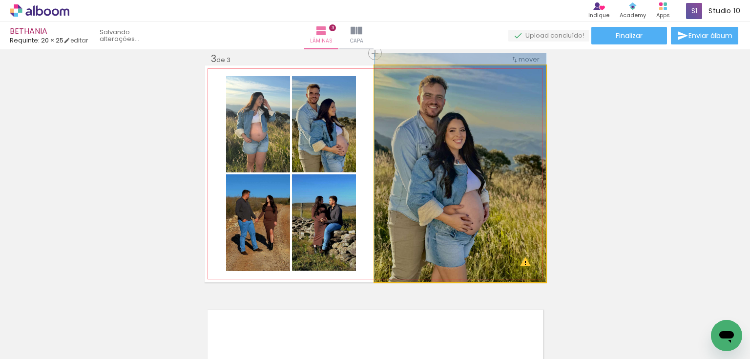
drag, startPoint x: 445, startPoint y: 181, endPoint x: 463, endPoint y: 174, distance: 19.5
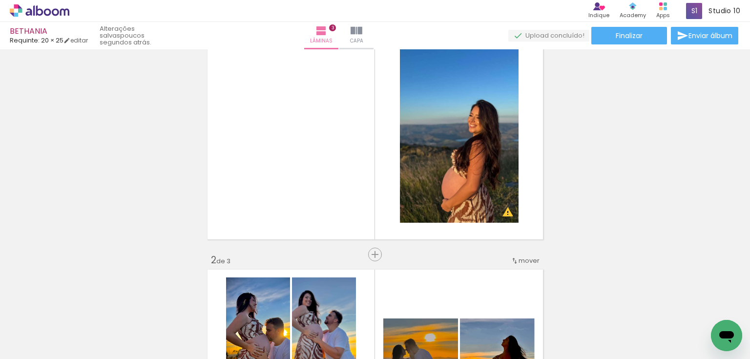
scroll to position [39, 0]
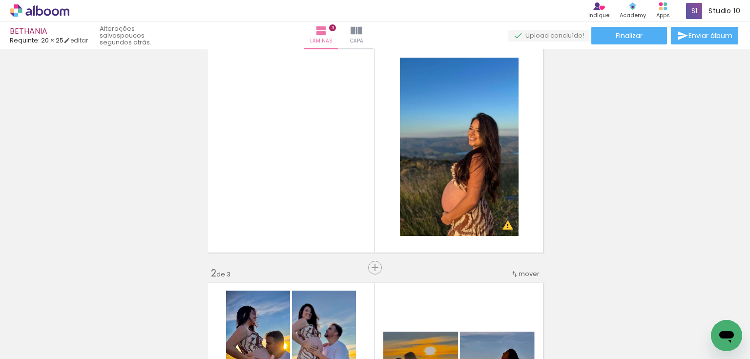
click at [631, 46] on div "BETHANIA Requinte: 20 × 25 editar poucos segundos atrás. Lâminas 3 Capa Finaliz…" at bounding box center [375, 24] width 750 height 49
click at [634, 37] on span "Finalizar" at bounding box center [628, 35] width 27 height 7
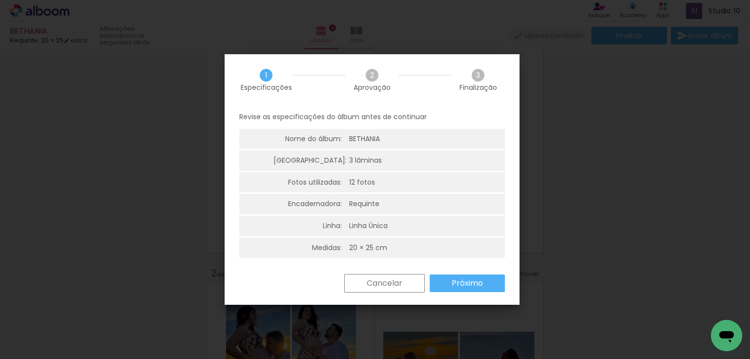
click at [0, 0] on slot "Próximo" at bounding box center [0, 0] width 0 height 0
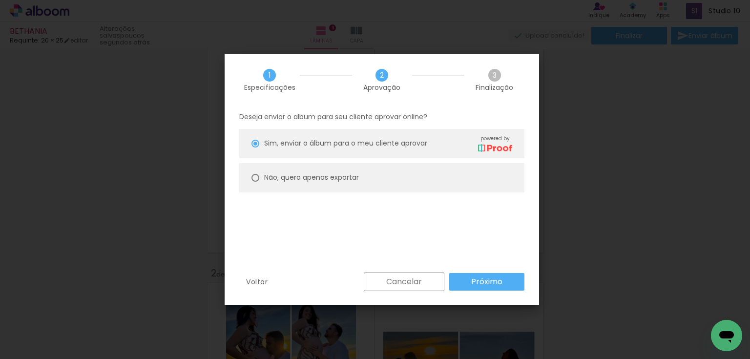
click at [0, 0] on slot "Não, quero apenas exportar" at bounding box center [0, 0] width 0 height 0
type paper-radio-button "on"
drag, startPoint x: 421, startPoint y: 281, endPoint x: 502, endPoint y: 236, distance: 92.2
click at [423, 280] on paper-button "Cancelar" at bounding box center [404, 281] width 81 height 19
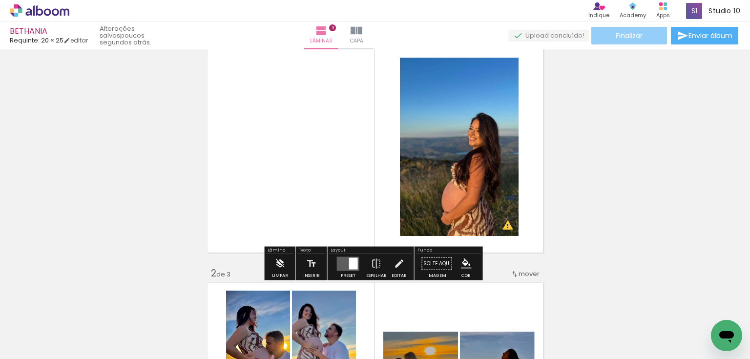
click at [633, 36] on span "Finalizar" at bounding box center [628, 35] width 27 height 7
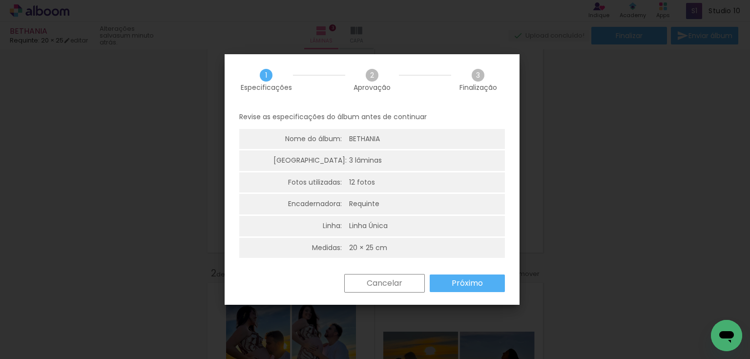
click at [0, 0] on slot "Próximo" at bounding box center [0, 0] width 0 height 0
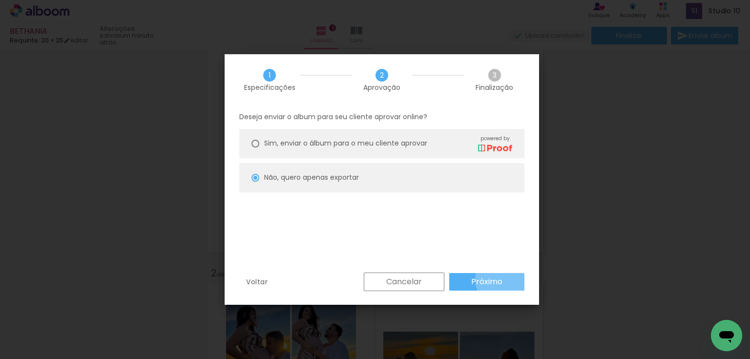
click at [0, 0] on slot "Próximo" at bounding box center [0, 0] width 0 height 0
type input "Alta, 300 DPI"
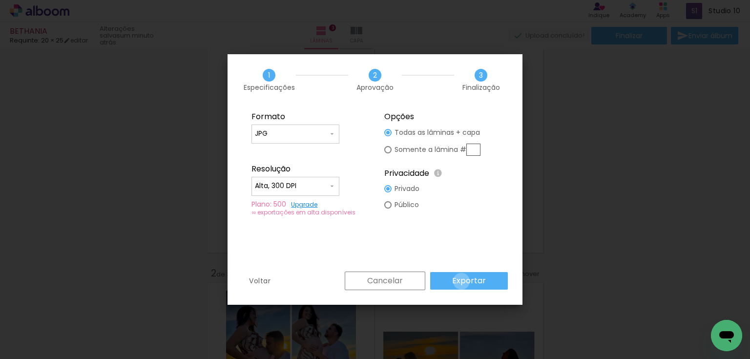
click at [0, 0] on slot "Exportar" at bounding box center [0, 0] width 0 height 0
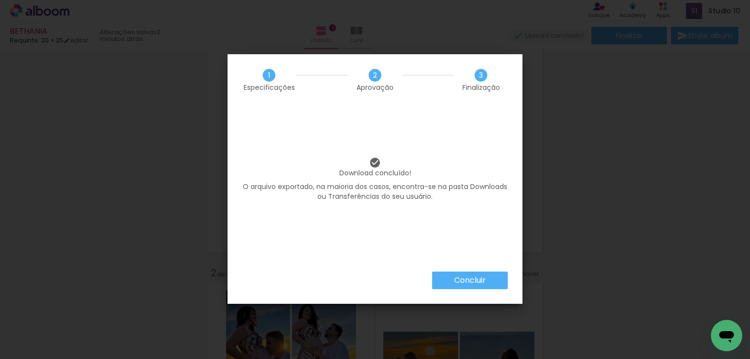
click at [0, 0] on slot "Concluir" at bounding box center [0, 0] width 0 height 0
